Goal: Task Accomplishment & Management: Use online tool/utility

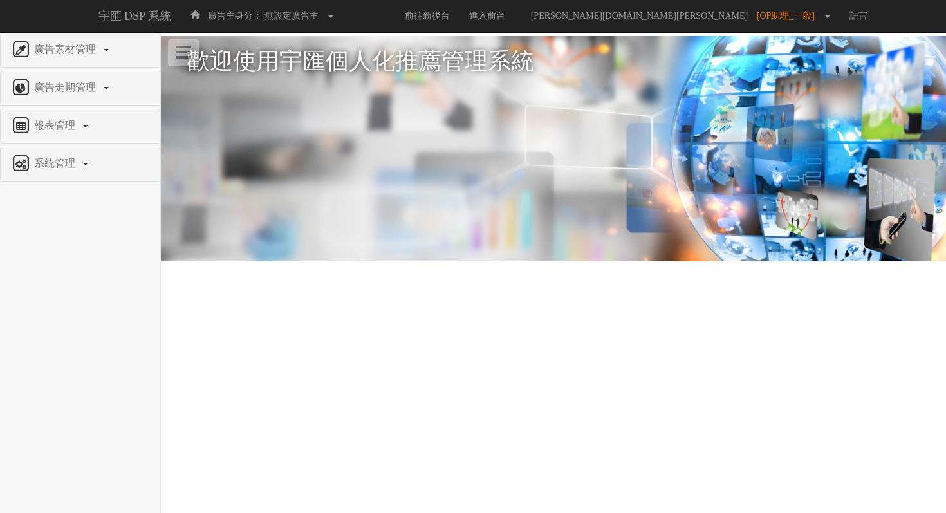
click at [54, 138] on div "報表管理" at bounding box center [80, 125] width 159 height 33
click at [57, 124] on span "報表管理" at bounding box center [56, 125] width 51 height 11
click at [52, 161] on span "全站分析" at bounding box center [33, 156] width 46 height 10
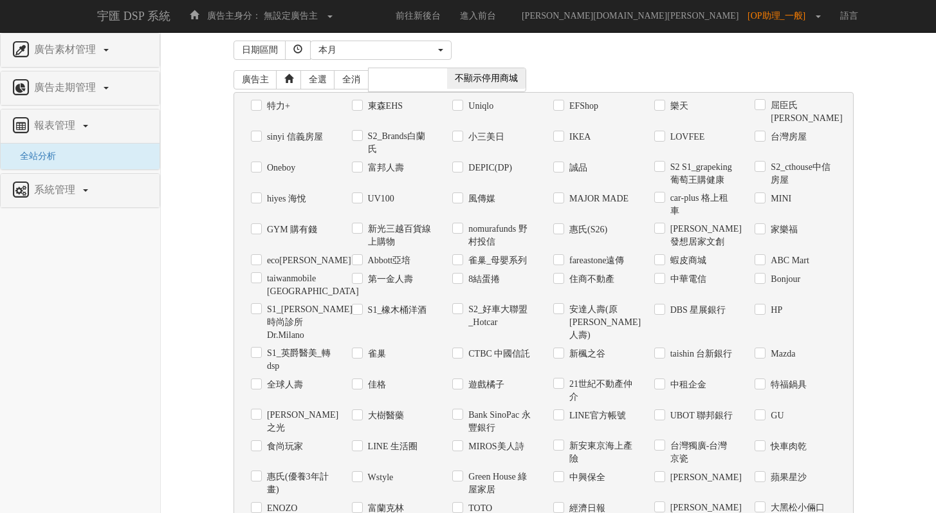
scroll to position [6, 0]
click at [469, 101] on label "Uniqlo" at bounding box center [479, 105] width 28 height 13
click at [461, 101] on input "Uniqlo" at bounding box center [456, 105] width 8 height 8
checkbox input "true"
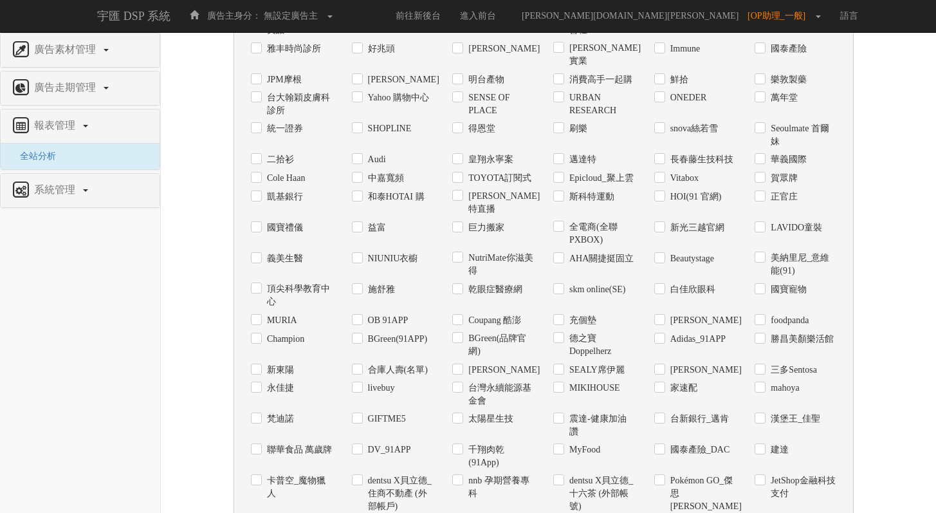
scroll to position [822, 0]
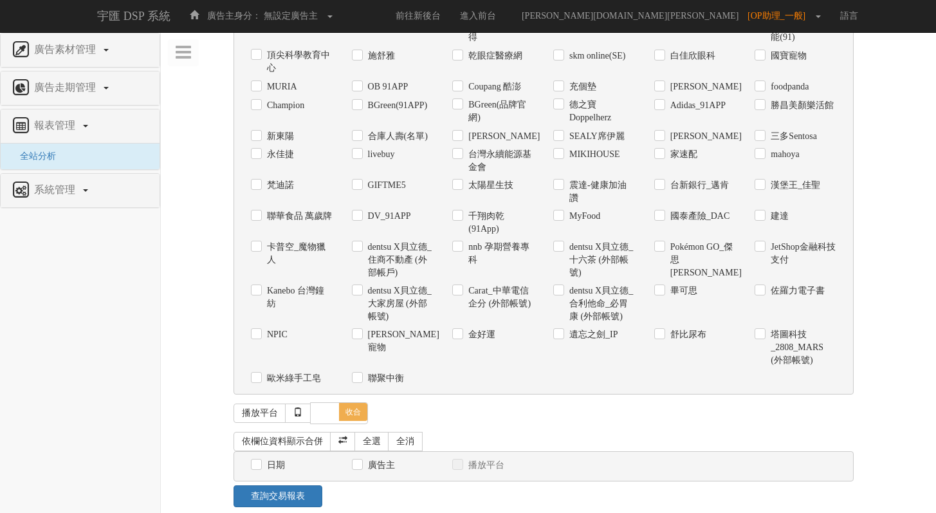
click at [255, 458] on div "日期" at bounding box center [292, 465] width 82 height 14
click at [378, 432] on link "全選" at bounding box center [371, 441] width 35 height 19
checkbox input "true"
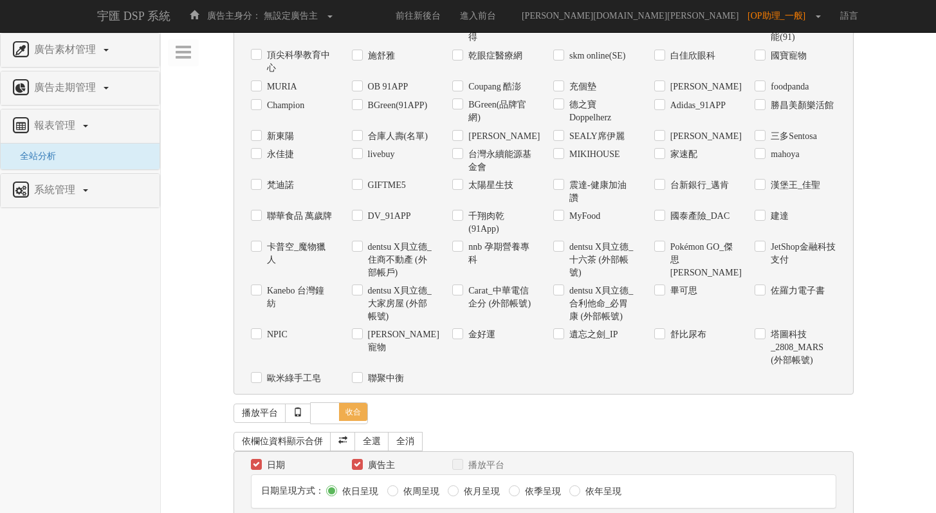
scroll to position [869, 0]
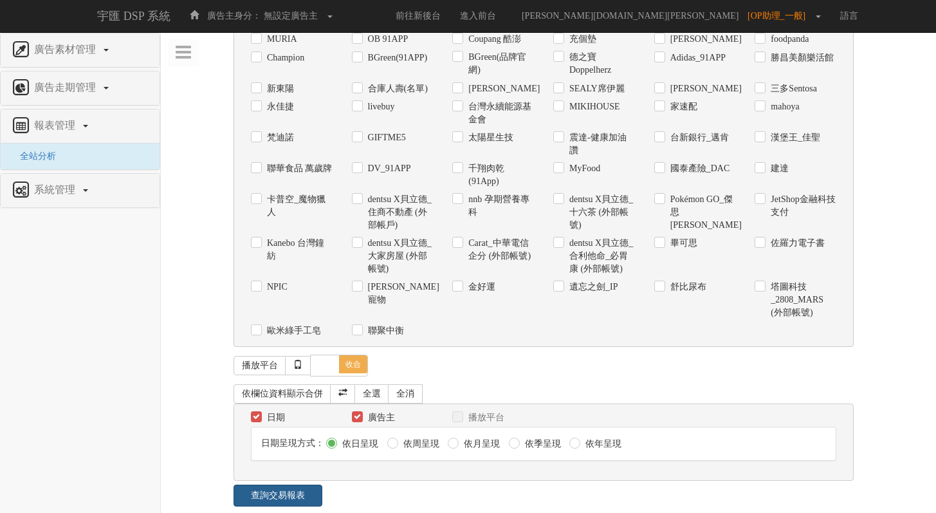
click at [295, 484] on link "查詢交易報表" at bounding box center [278, 495] width 89 height 22
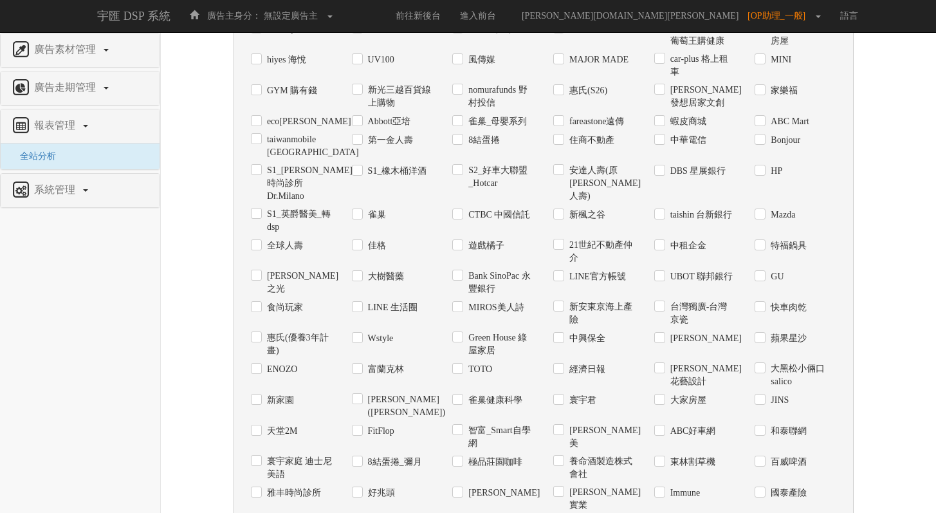
scroll to position [0, 0]
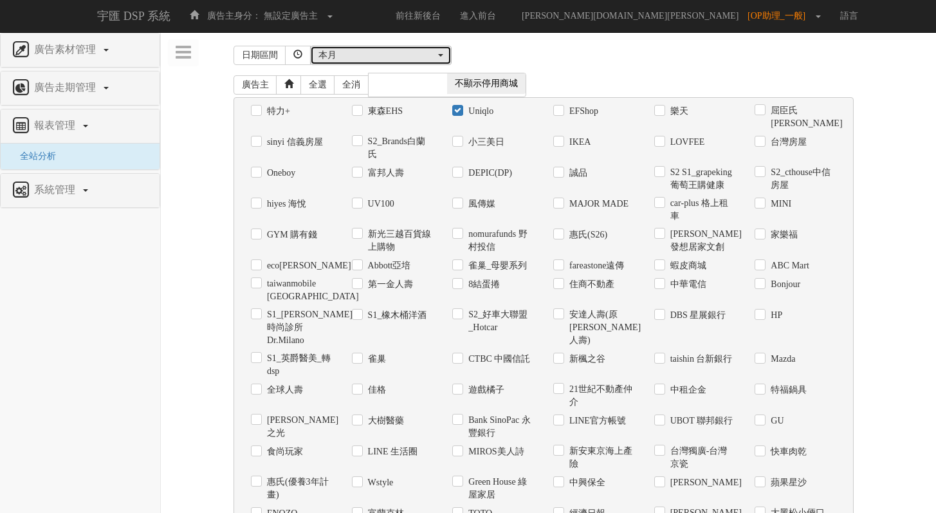
click at [342, 53] on div "本月" at bounding box center [376, 55] width 117 height 13
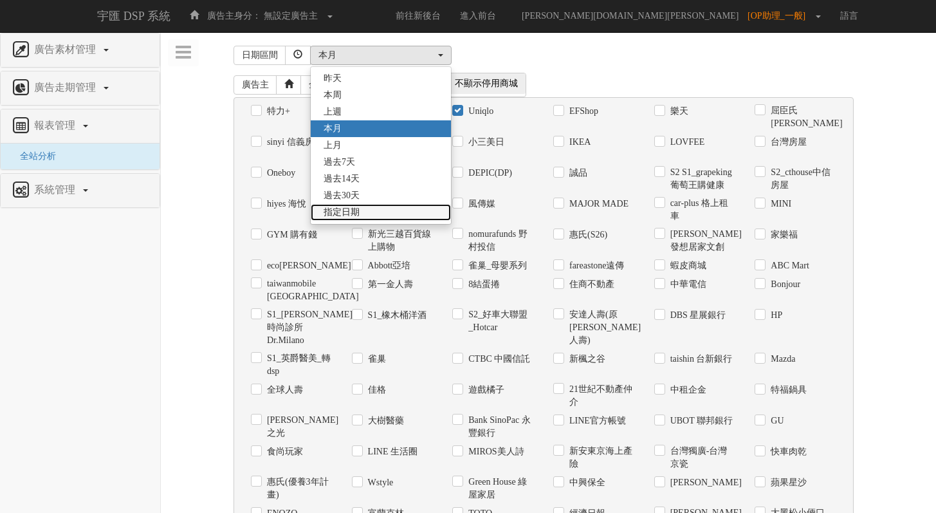
click at [354, 215] on span "指定日期" at bounding box center [342, 212] width 36 height 13
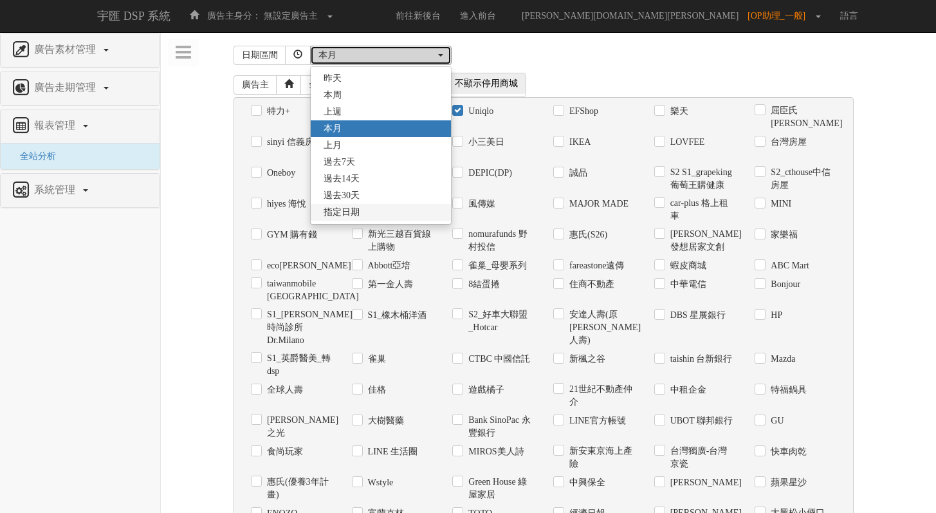
select select "Custom"
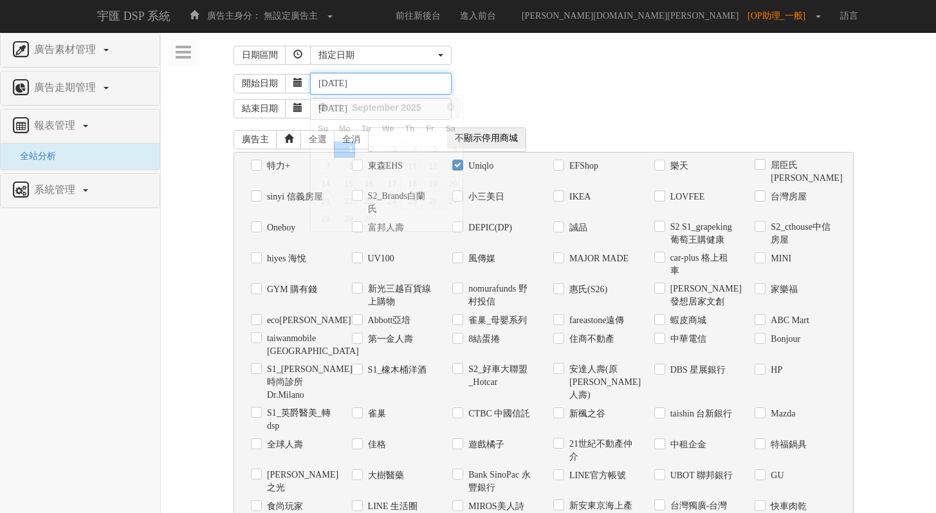
click at [371, 83] on input "[DATE]" at bounding box center [381, 84] width 142 height 22
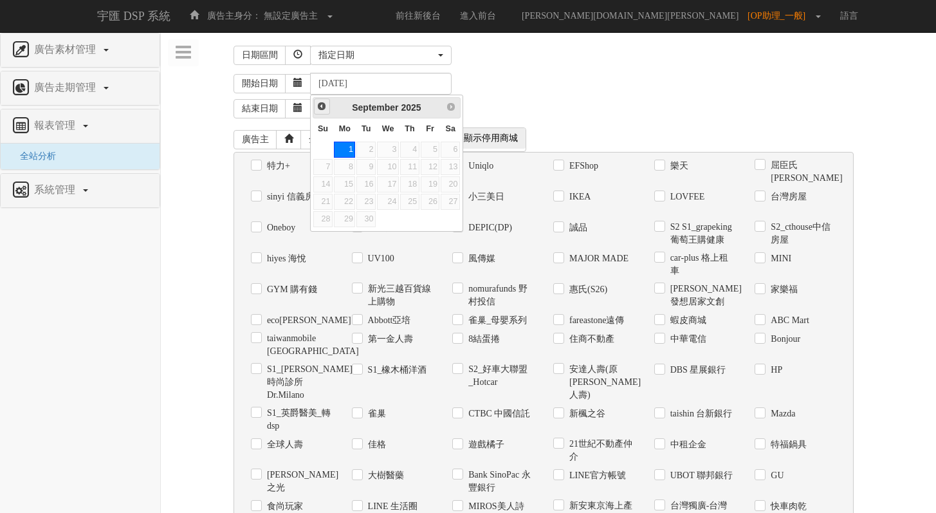
click at [326, 105] on span "Prev" at bounding box center [322, 106] width 10 height 10
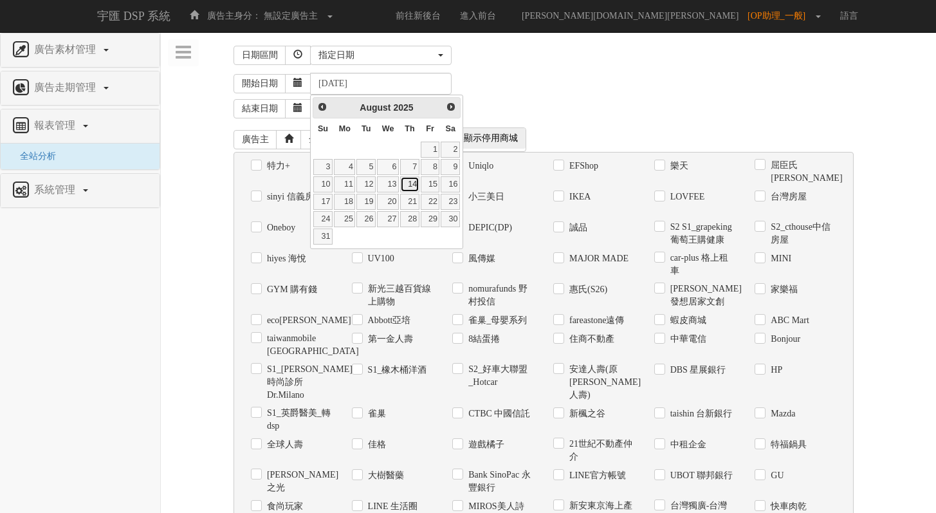
click at [411, 185] on link "14" at bounding box center [409, 184] width 19 height 16
type input "[DATE]"
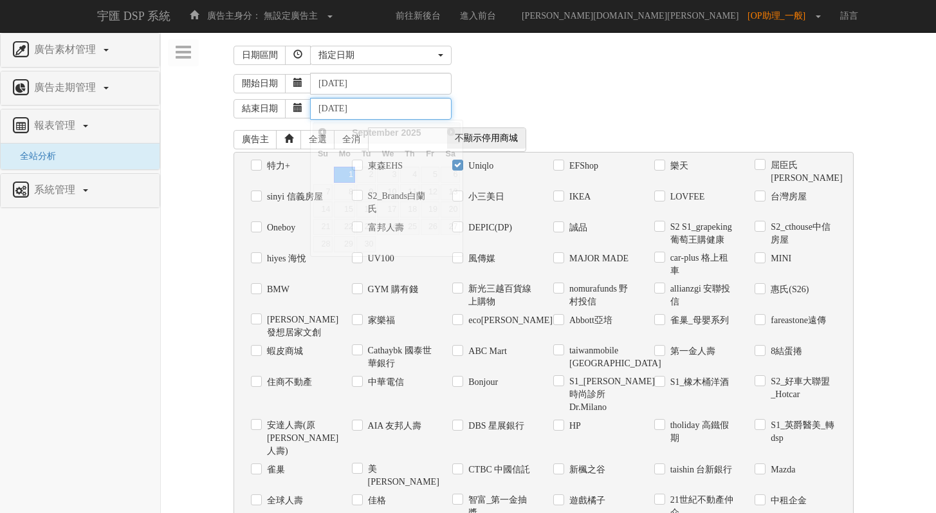
click at [413, 108] on input "[DATE]" at bounding box center [381, 109] width 142 height 22
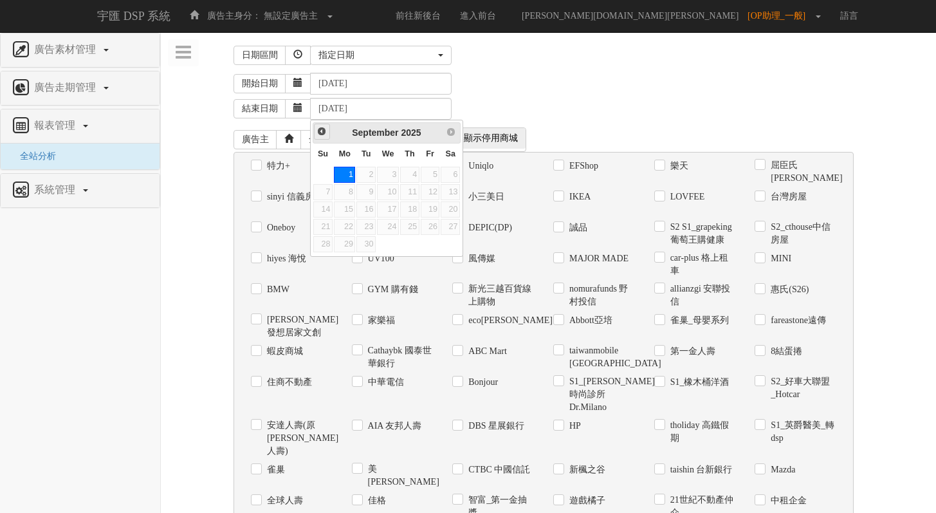
click at [318, 129] on span "Prev" at bounding box center [322, 131] width 10 height 10
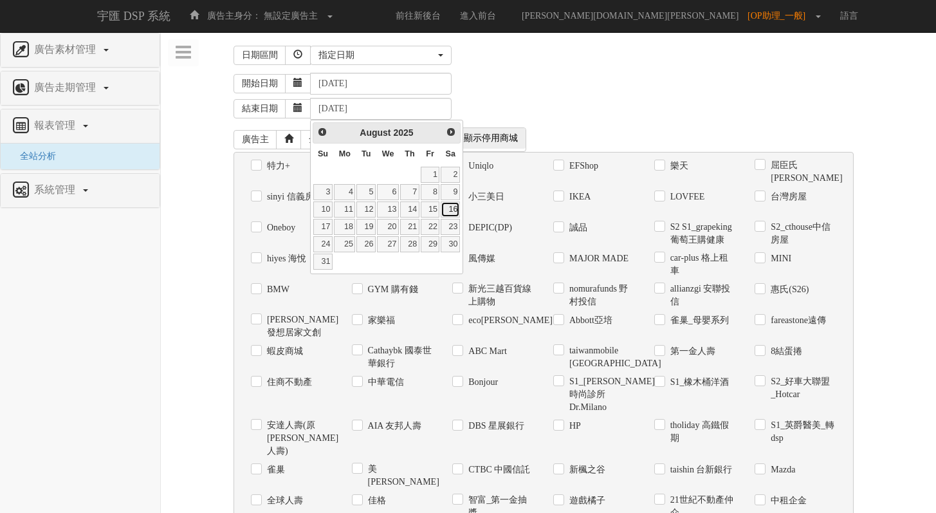
click at [449, 210] on link "16" at bounding box center [450, 209] width 19 height 16
type input "[DATE]"
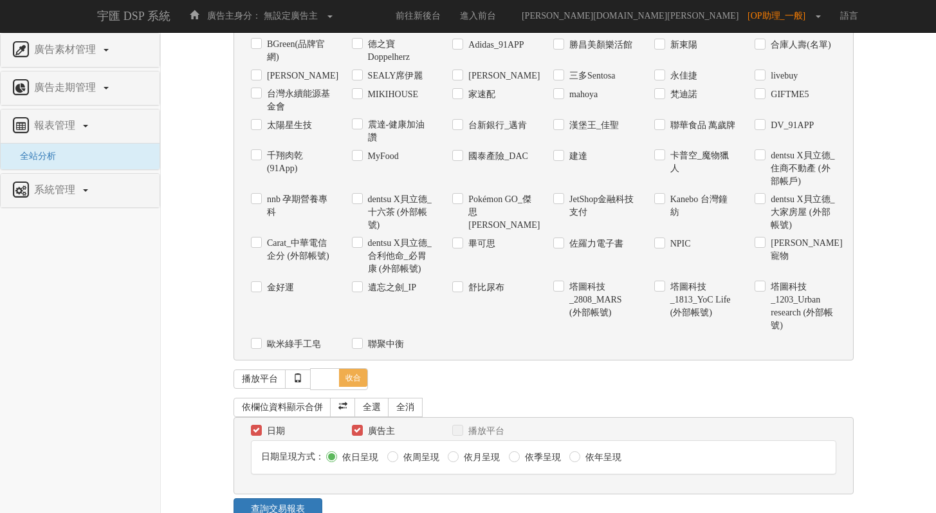
scroll to position [1082, 0]
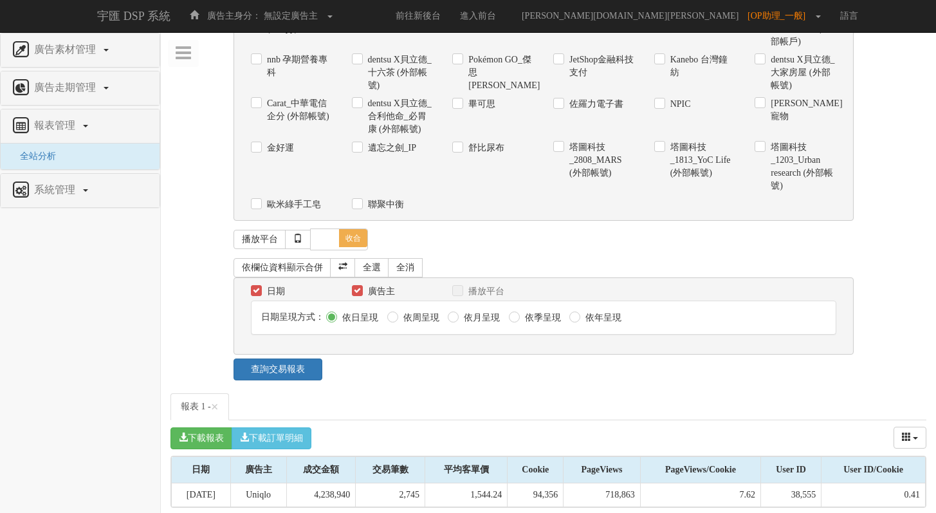
click at [302, 370] on link "查詢交易報表" at bounding box center [278, 369] width 89 height 22
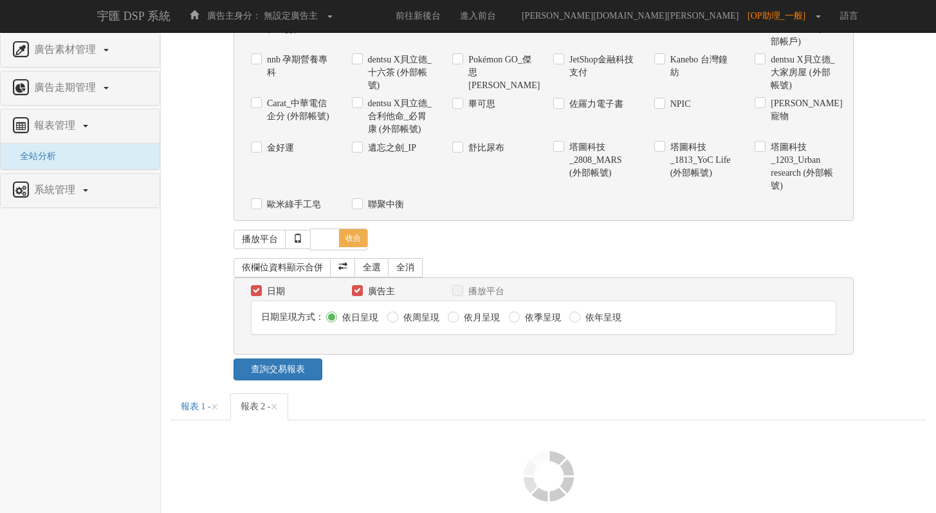
scroll to position [1177, 0]
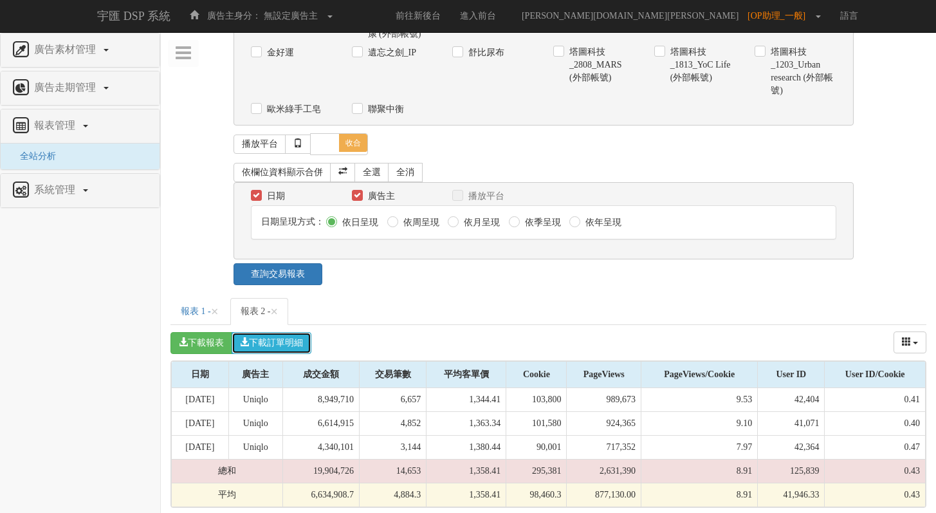
click at [278, 342] on button "下載訂單明細" at bounding box center [272, 343] width 80 height 22
click at [229, 304] on link "報表 1 - ×" at bounding box center [199, 311] width 59 height 27
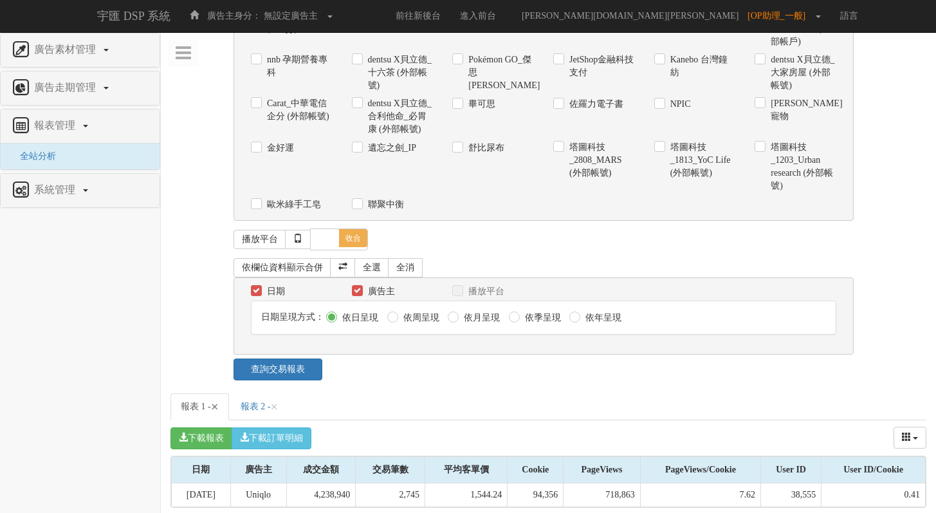
click at [219, 399] on span "×" at bounding box center [215, 406] width 8 height 15
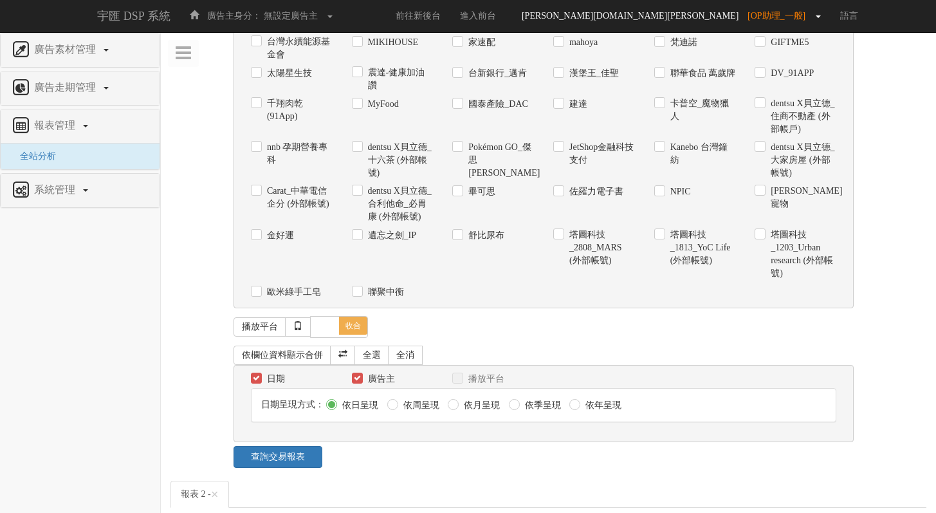
click at [735, 26] on link "[PERSON_NAME][DOMAIN_NAME][PERSON_NAME] [OP助理_一般]" at bounding box center [668, 16] width 325 height 32
